Goal: Information Seeking & Learning: Understand process/instructions

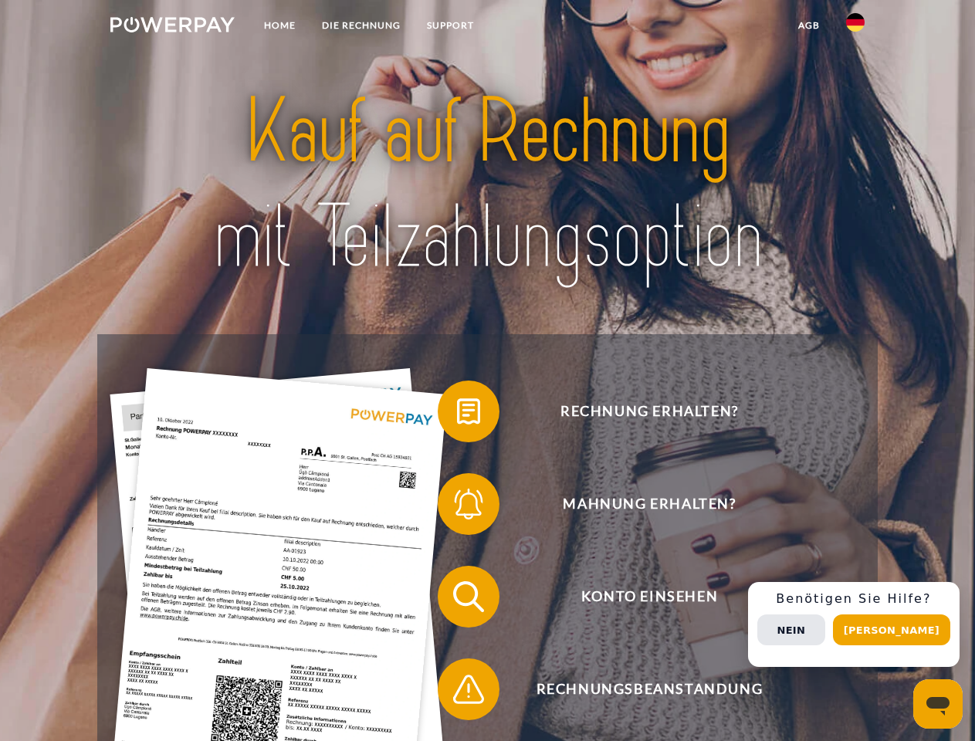
click at [172, 27] on img at bounding box center [172, 24] width 124 height 15
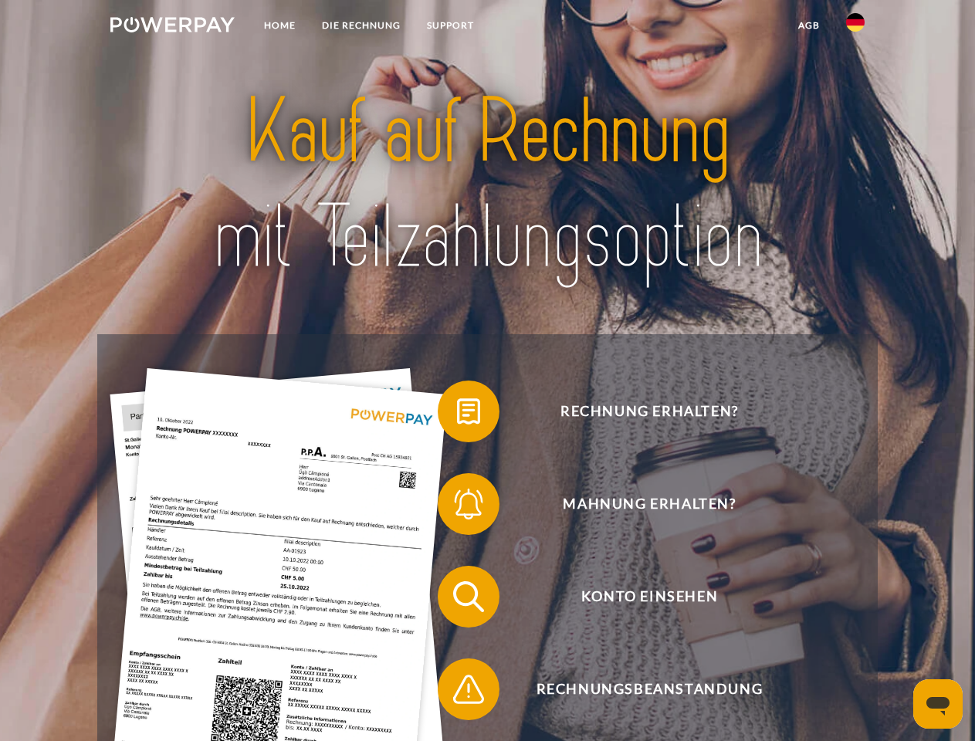
click at [855, 27] on img at bounding box center [855, 22] width 19 height 19
click at [808, 25] on link "agb" at bounding box center [809, 26] width 48 height 28
click at [457, 414] on span at bounding box center [445, 411] width 77 height 77
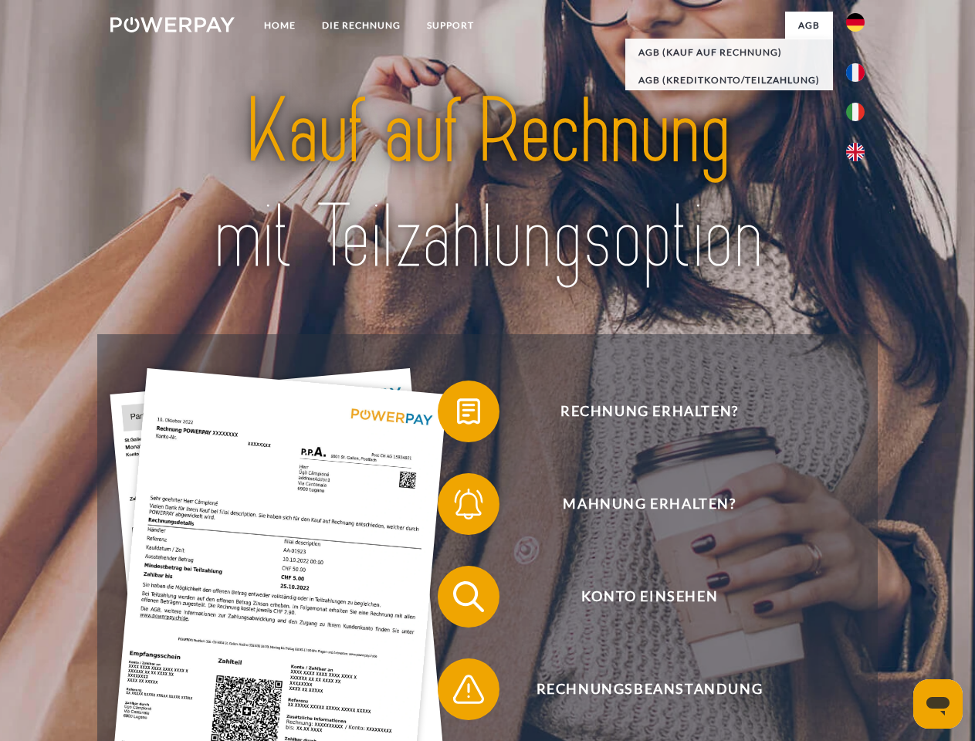
click at [457, 507] on span at bounding box center [445, 503] width 77 height 77
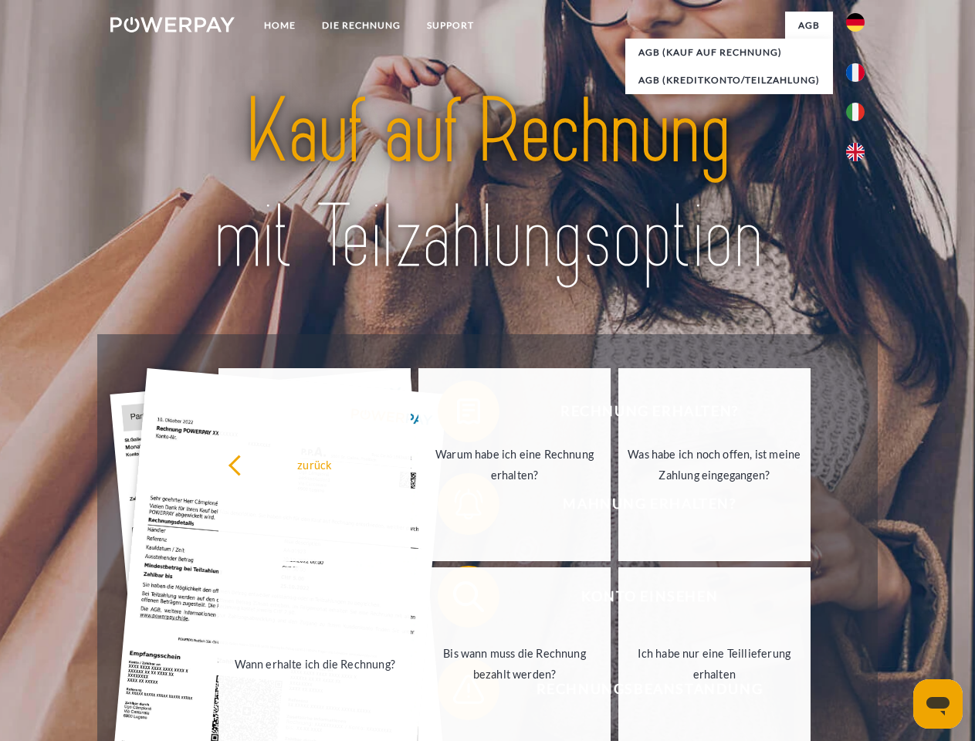
click at [457, 600] on link "Bis wann muss die Rechnung bezahlt werden?" at bounding box center [514, 663] width 192 height 193
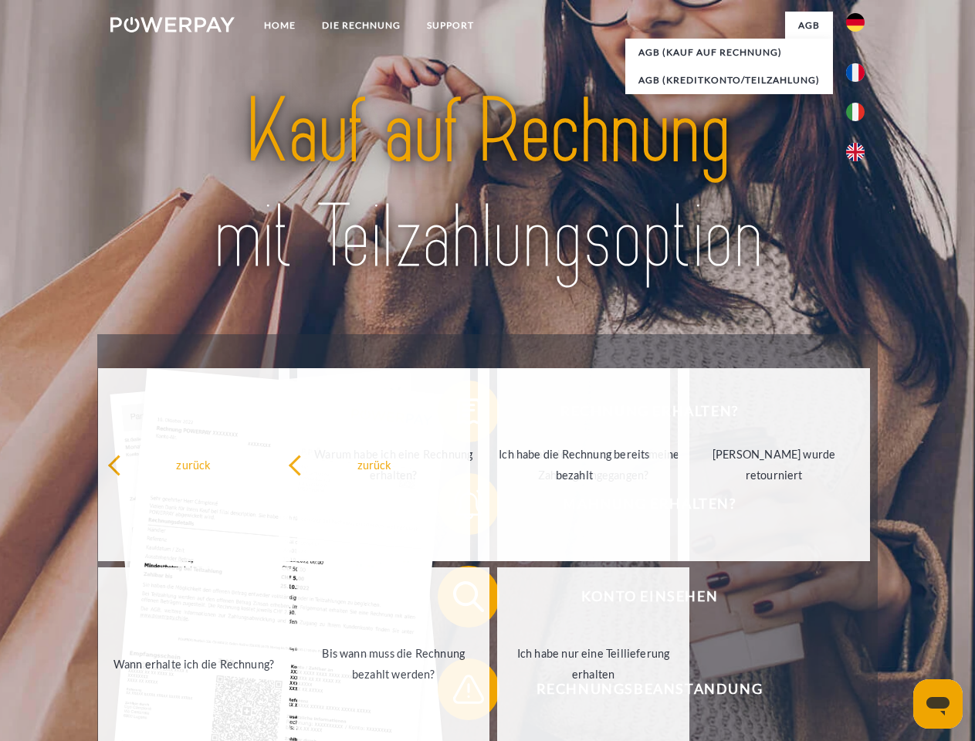
click at [457, 692] on span at bounding box center [445, 689] width 77 height 77
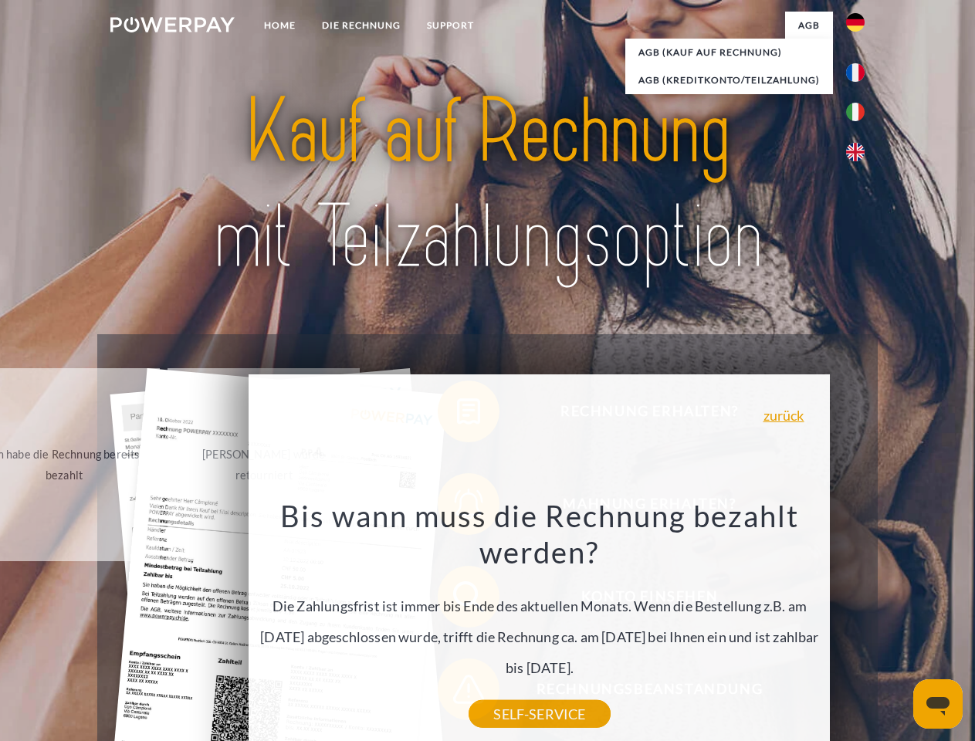
click at [859, 624] on div "Rechnung erhalten? Mahnung erhalten? Konto einsehen" at bounding box center [487, 642] width 780 height 617
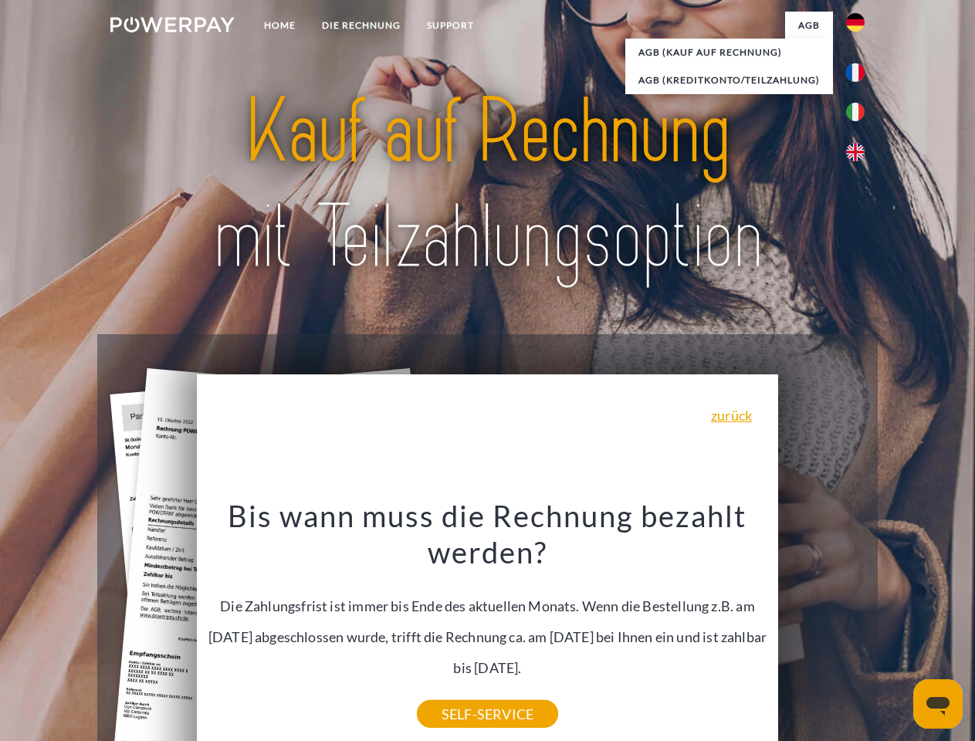
click at [821, 628] on span "Konto einsehen" at bounding box center [649, 597] width 378 height 62
click at [897, 630] on header "Home DIE RECHNUNG SUPPORT" at bounding box center [487, 533] width 975 height 1066
